Goal: Information Seeking & Learning: Learn about a topic

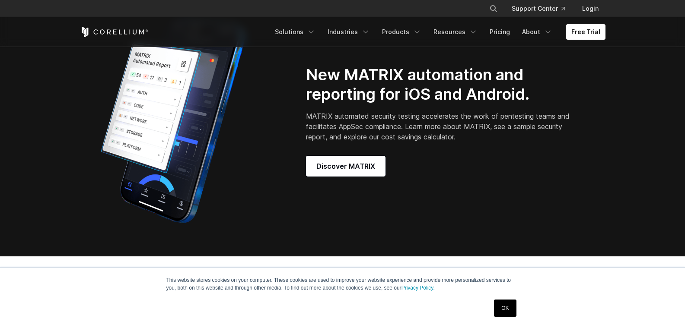
scroll to position [778, 0]
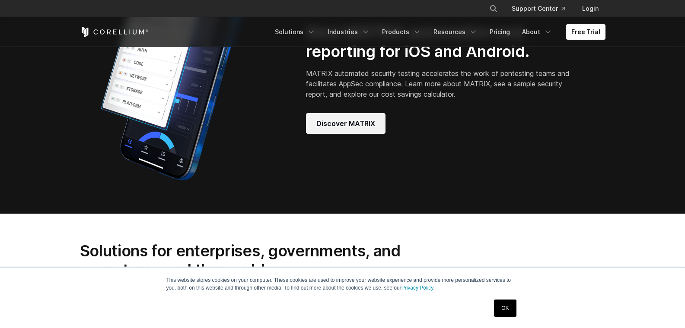
click at [327, 129] on span "Discover MATRIX" at bounding box center [345, 123] width 59 height 10
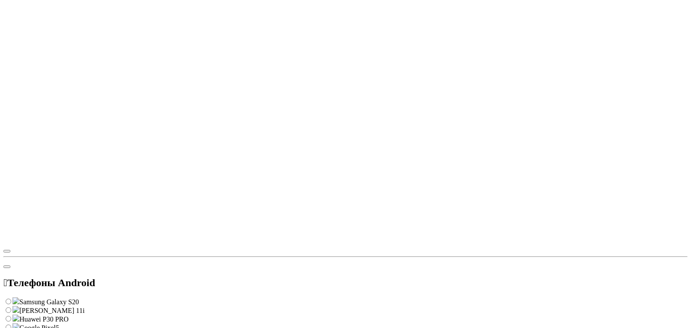
scroll to position [0, 0]
